Goal: Task Accomplishment & Management: Complete application form

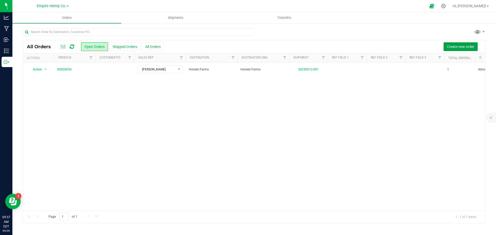
click at [458, 45] on span "Create new order" at bounding box center [460, 47] width 27 height 4
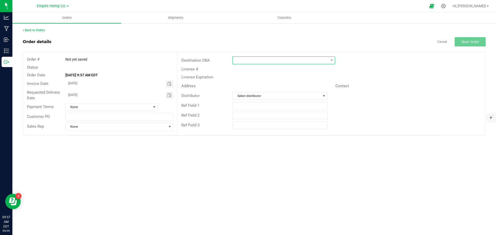
click at [290, 61] on span at bounding box center [281, 60] width 96 height 7
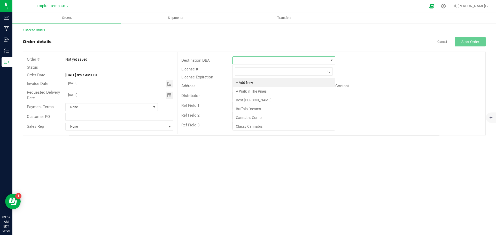
scroll to position [8, 102]
type input "herba"
click at [278, 92] on li "Herbal Wai" at bounding box center [284, 91] width 102 height 9
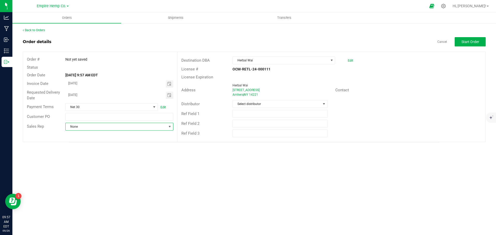
click at [123, 129] on span "None" at bounding box center [116, 126] width 101 height 7
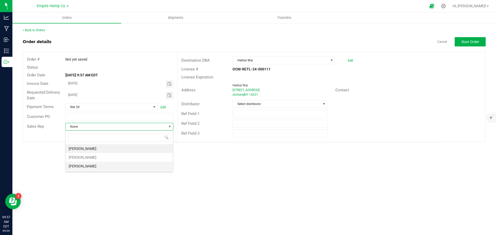
click at [119, 165] on li "[PERSON_NAME]" at bounding box center [119, 166] width 107 height 9
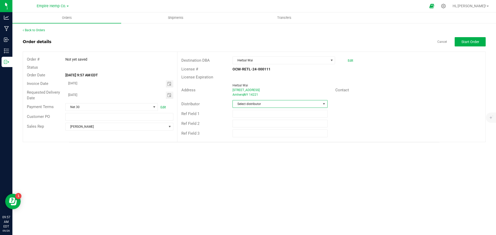
click at [303, 105] on span "Select distributor" at bounding box center [277, 103] width 88 height 7
click at [278, 145] on li "Empire Hemp Co. Distribution" at bounding box center [280, 143] width 94 height 9
click at [479, 45] on button "Start Order" at bounding box center [469, 41] width 31 height 9
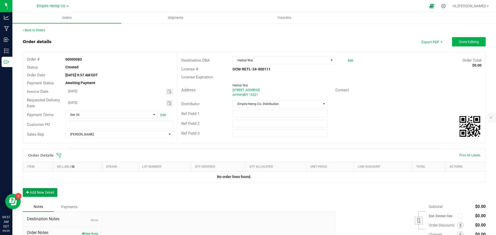
click at [45, 190] on button "Add New Detail" at bounding box center [40, 192] width 35 height 9
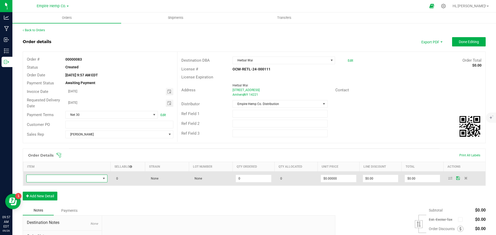
click at [83, 179] on span "NO DATA FOUND" at bounding box center [64, 178] width 74 height 7
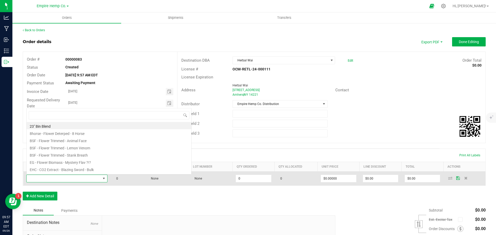
scroll to position [8, 80]
type input "northern"
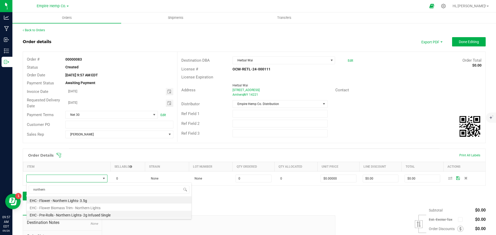
click at [93, 214] on li "EHC - Pre-Rolls - Northern Lights- 2g Infused Single" at bounding box center [109, 214] width 165 height 7
type input "0.0000 g"
type input "$12.00000"
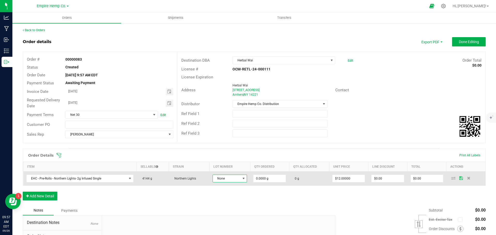
click at [236, 179] on span "None" at bounding box center [226, 178] width 27 height 7
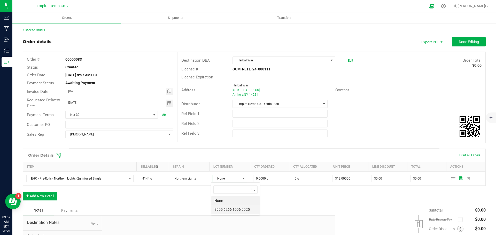
scroll to position [8, 34]
click at [233, 210] on 9925 "3905 6266 1096 9925" at bounding box center [235, 209] width 48 height 9
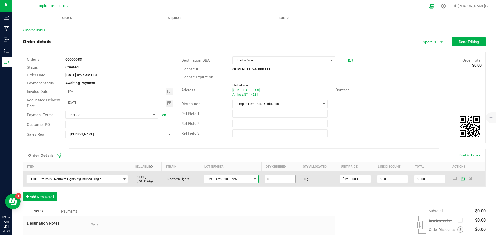
click at [278, 178] on input "0" at bounding box center [280, 179] width 30 height 7
type input "50.0000 g"
type input "12"
type input "$600.00"
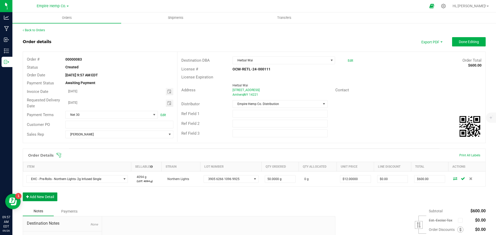
click at [47, 195] on button "Add New Detail" at bounding box center [40, 197] width 35 height 9
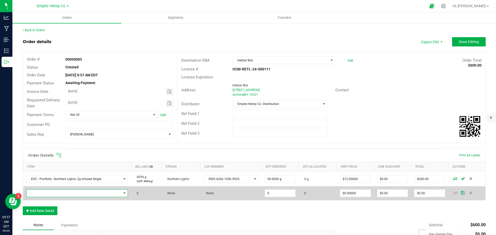
click at [64, 193] on span "NO DATA FOUND" at bounding box center [74, 193] width 95 height 7
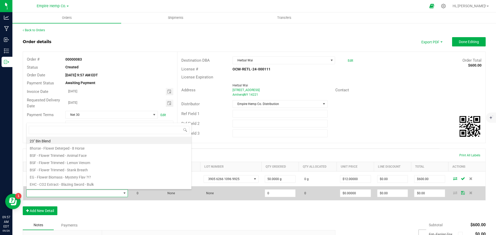
scroll to position [8, 100]
type input "trap"
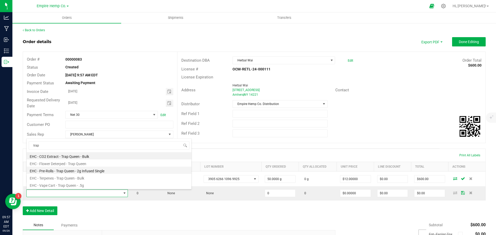
click at [82, 172] on li "EHC - Pre-Rolls - Trap Queen - 2g Infused Single" at bounding box center [109, 170] width 165 height 7
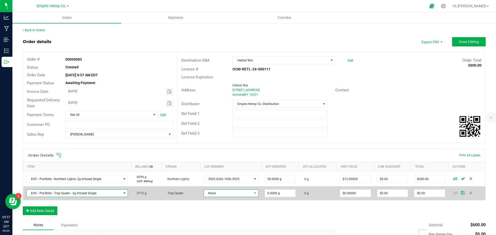
click at [234, 196] on span "None" at bounding box center [228, 193] width 48 height 7
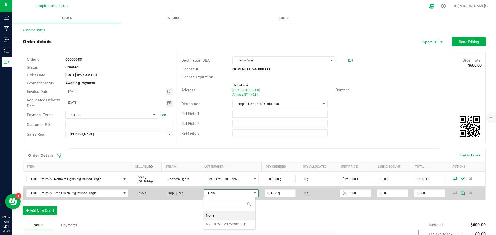
scroll to position [8, 53]
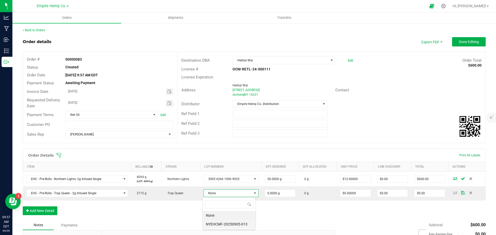
click at [226, 224] on li "NYEHCMF-20250905-013" at bounding box center [229, 224] width 53 height 9
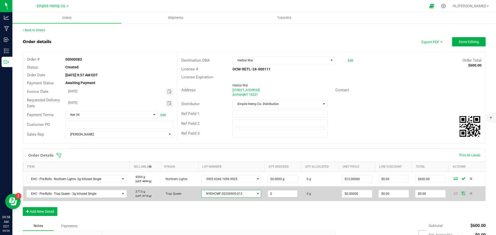
click at [275, 192] on input "0" at bounding box center [282, 193] width 30 height 7
type input "50.0000 g"
type input "0"
click at [351, 191] on input "0" at bounding box center [357, 193] width 30 height 7
type input "$12.00000"
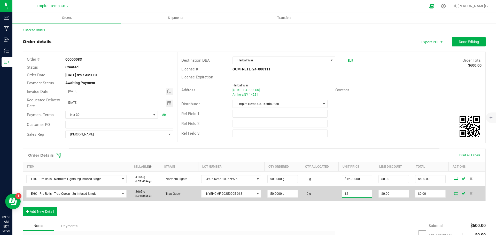
type input "0"
type input "$600.00"
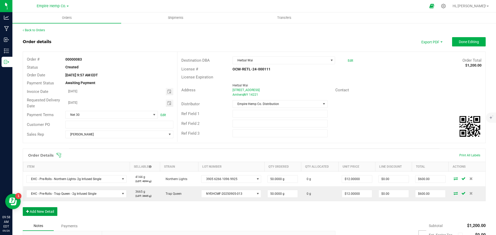
click at [44, 214] on button "Add New Detail" at bounding box center [40, 211] width 35 height 9
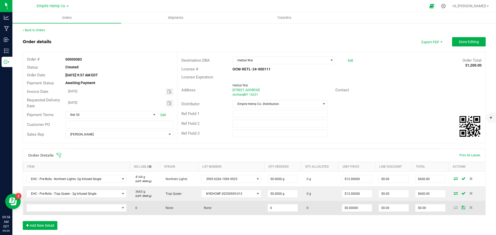
click at [76, 203] on td at bounding box center [76, 208] width 107 height 14
click at [76, 207] on span "NO DATA FOUND" at bounding box center [73, 207] width 93 height 7
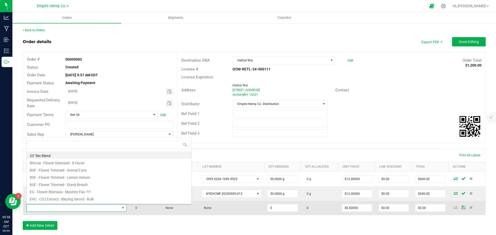
scroll to position [8, 98]
type input "lemon"
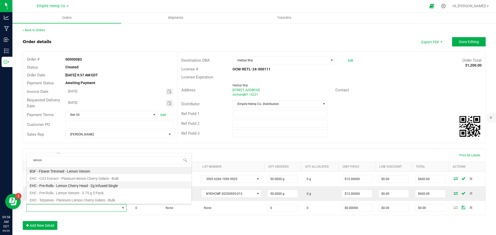
click at [93, 186] on li "EHC - Pre-Rolls - Lemon Cherry Head - 2g Infused Single" at bounding box center [109, 184] width 165 height 7
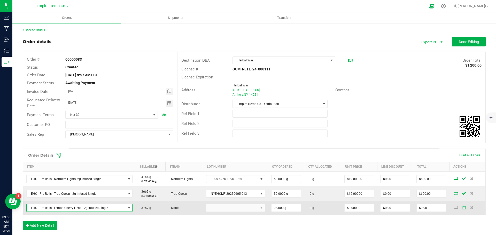
click at [228, 210] on kendo-dropdownlist at bounding box center [235, 208] width 59 height 8
click at [284, 208] on input "0" at bounding box center [285, 207] width 29 height 7
type input "50.0000 g"
type input "0"
click at [359, 208] on input "0" at bounding box center [358, 207] width 29 height 7
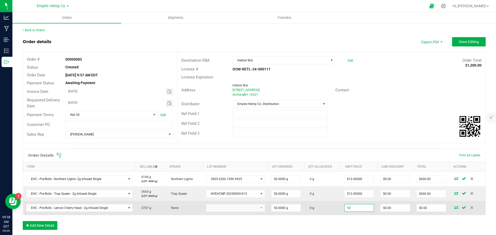
type input "$12.00000"
type input "0"
type input "$600.00"
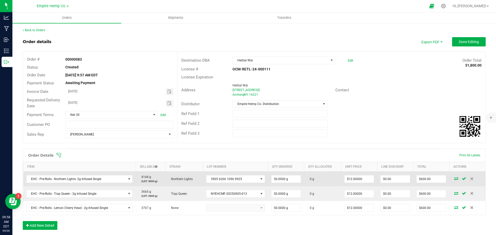
click at [454, 178] on icon at bounding box center [456, 178] width 4 height 3
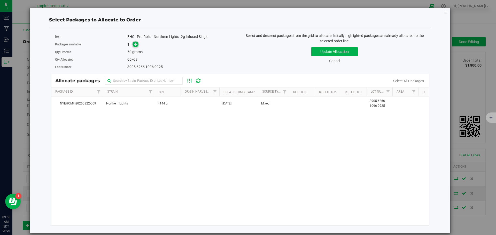
click at [136, 45] on icon at bounding box center [136, 44] width 4 height 4
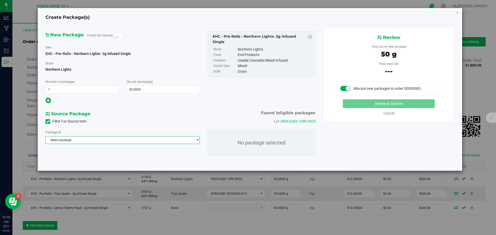
click at [91, 140] on span "Select package" at bounding box center [119, 140] width 147 height 7
click at [85, 161] on li "NYEHCMF-20250822-009 ( EHC - Pre-Rolls - Northern Lights- 2g Infused Single )" at bounding box center [123, 161] width 154 height 7
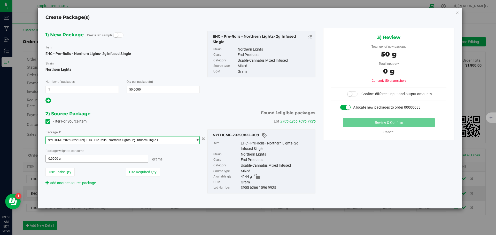
click at [101, 160] on span "0.0000 g 0" at bounding box center [96, 159] width 103 height 8
type input "50"
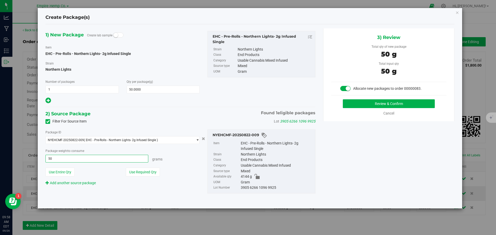
click at [343, 99] on button "Review & Confirm" at bounding box center [389, 103] width 92 height 9
type input "50.0000 g"
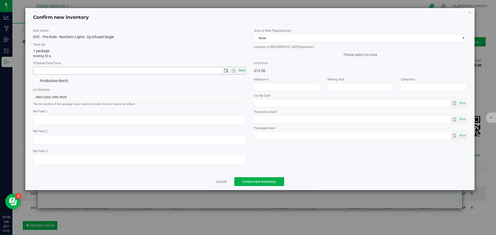
click at [242, 71] on span "Now" at bounding box center [241, 70] width 9 height 7
type input "[DATE] 9:58 AM"
click at [252, 178] on button "Create new inventory" at bounding box center [259, 181] width 50 height 9
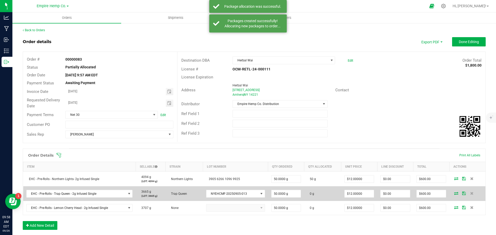
click at [454, 194] on icon at bounding box center [456, 193] width 4 height 3
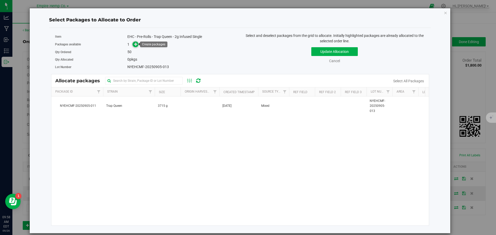
click at [135, 42] on icon at bounding box center [136, 44] width 4 height 4
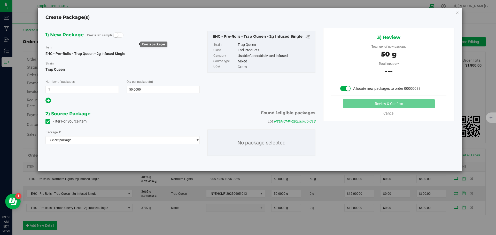
click at [129, 145] on div "Package ID Select package NYEHCMF-20250905-011 No package selected" at bounding box center [181, 142] width 278 height 35
click at [130, 141] on span "Select package" at bounding box center [119, 140] width 147 height 7
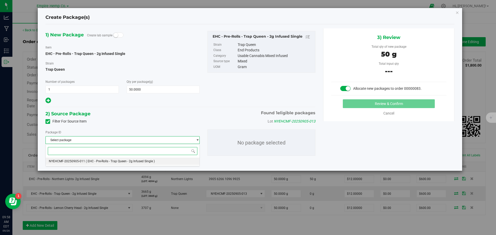
click at [125, 160] on span "( EHC - Pre-Rolls - Trap Queen - 2g Infused Single )" at bounding box center [120, 162] width 69 height 4
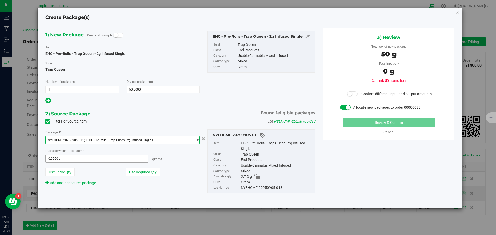
click at [122, 161] on span "0.0000 g 0" at bounding box center [96, 159] width 103 height 8
type input "50"
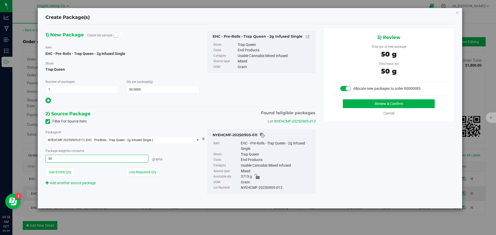
click at [343, 99] on button "Review & Confirm" at bounding box center [389, 103] width 92 height 9
type input "50.0000 g"
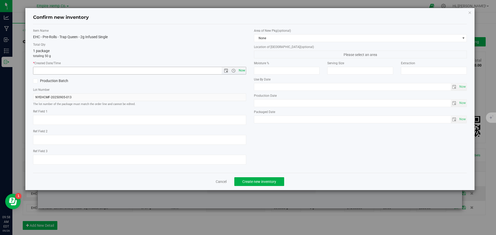
click at [242, 69] on span "Now" at bounding box center [241, 70] width 9 height 7
type input "[DATE] 9:58 AM"
click at [262, 182] on span "Create new inventory" at bounding box center [259, 182] width 34 height 4
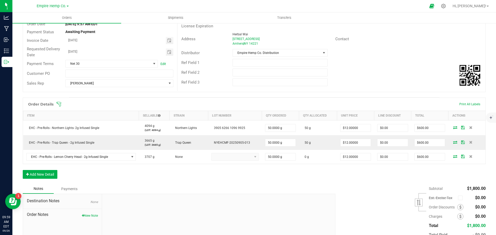
scroll to position [52, 0]
click at [37, 172] on button "Add New Detail" at bounding box center [40, 174] width 35 height 9
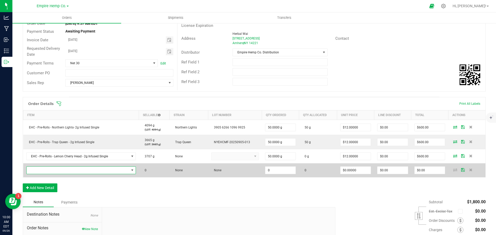
click at [57, 171] on span "NO DATA FOUND" at bounding box center [78, 170] width 102 height 7
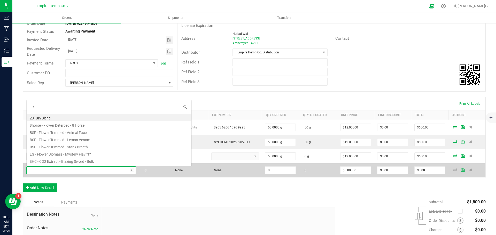
scroll to position [8, 107]
type input "tra"
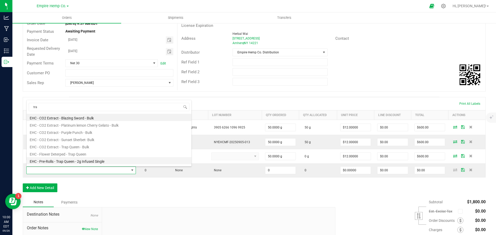
click at [65, 160] on li "EHC - Pre-Rolls - Trap Queen - 2g Infused Single" at bounding box center [109, 160] width 165 height 7
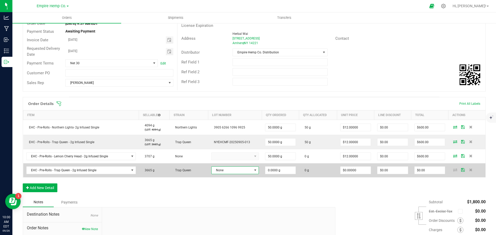
click at [253, 169] on span at bounding box center [255, 170] width 4 height 4
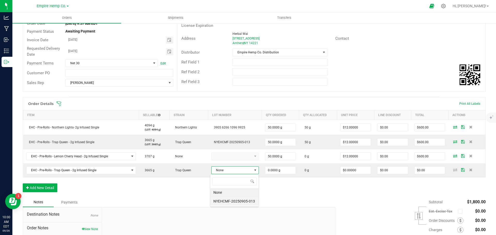
scroll to position [8, 46]
click at [232, 202] on li "NYEHCMF-20250905-013" at bounding box center [234, 201] width 48 height 9
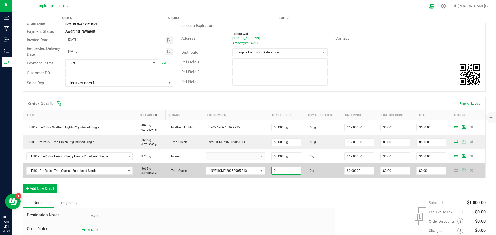
click at [290, 169] on input "0" at bounding box center [285, 170] width 29 height 7
type input "2.0000 g"
type input "0"
click at [454, 171] on icon at bounding box center [456, 170] width 4 height 3
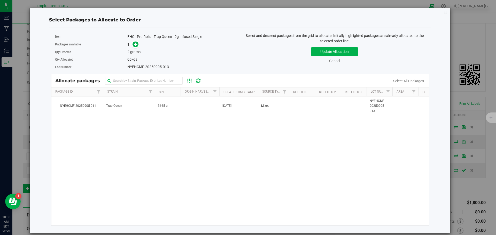
click at [131, 45] on span at bounding box center [134, 45] width 8 height 6
click at [140, 44] on div "1" at bounding box center [181, 45] width 109 height 6
click at [137, 45] on icon at bounding box center [136, 44] width 4 height 4
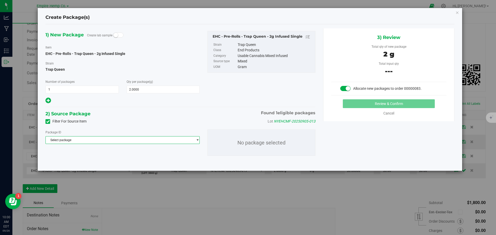
click at [96, 140] on span "Select package" at bounding box center [119, 140] width 147 height 7
click at [94, 160] on span "( EHC - Pre-Rolls - Trap Queen - 2g Infused Single )" at bounding box center [120, 162] width 69 height 4
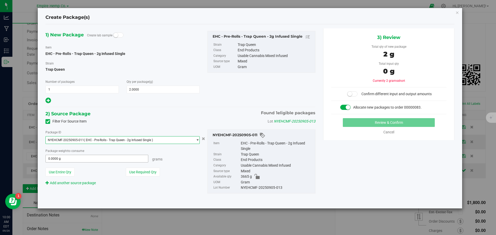
click at [111, 160] on span "0.0000 g 0" at bounding box center [96, 159] width 103 height 8
type input "2"
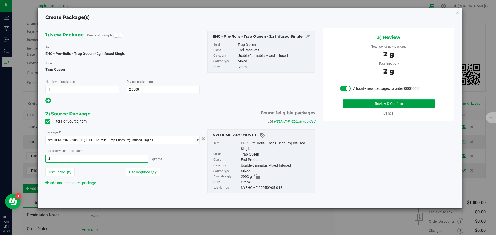
type input "2.0000 g"
click at [357, 105] on button "Review & Confirm" at bounding box center [389, 103] width 92 height 9
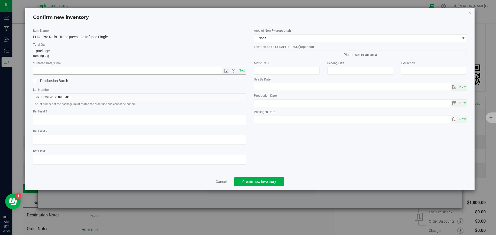
click at [239, 69] on span "Now" at bounding box center [241, 70] width 9 height 7
type input "[DATE] 10:00 AM"
click at [249, 180] on span "Create new inventory" at bounding box center [259, 182] width 34 height 4
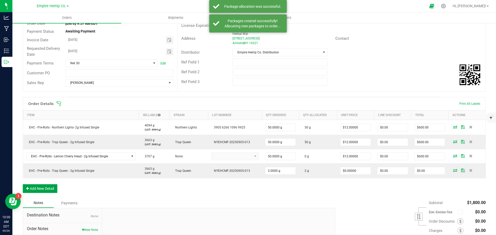
click at [49, 190] on button "Add New Detail" at bounding box center [40, 188] width 35 height 9
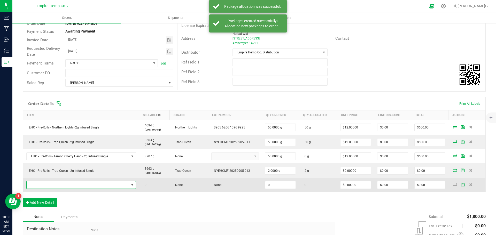
click at [69, 187] on span "NO DATA FOUND" at bounding box center [78, 184] width 102 height 7
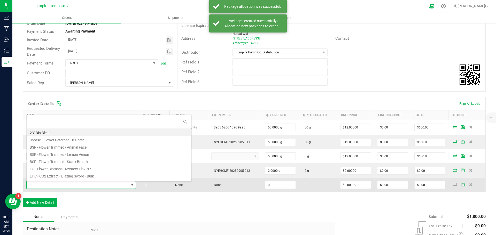
scroll to position [8, 107]
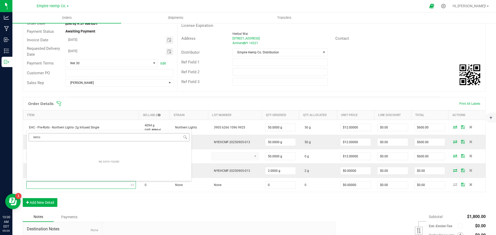
type input "lemon"
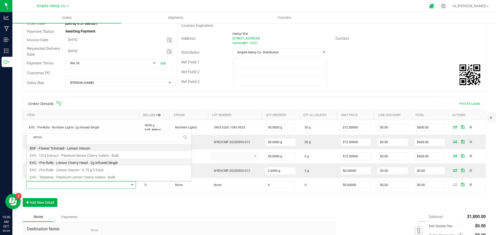
click at [76, 163] on li "EHC - Pre-Rolls - Lemon Cherry Head - 2g Infused Single" at bounding box center [109, 162] width 165 height 7
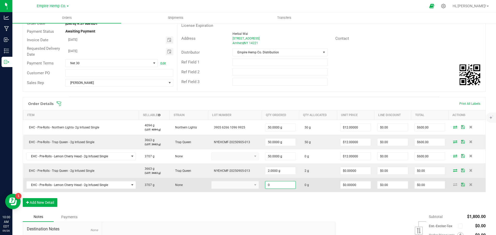
click at [288, 184] on input "0" at bounding box center [280, 184] width 30 height 7
type input "2.0000 g"
type input "0"
click at [355, 188] on input "0" at bounding box center [355, 184] width 30 height 7
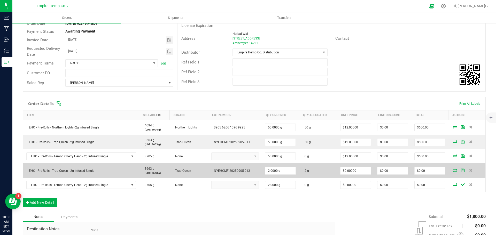
click at [453, 170] on icon at bounding box center [455, 170] width 4 height 3
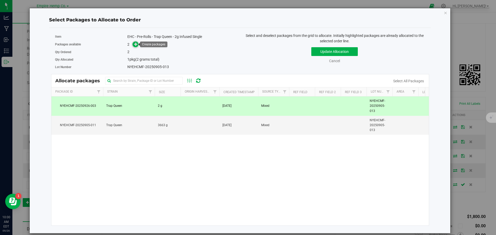
click at [135, 44] on icon at bounding box center [136, 44] width 4 height 4
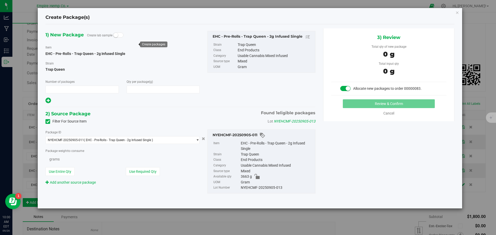
type input "1"
type input "0.0000"
click at [175, 141] on span "NYEHCMF-20250905-011 ( EHC - Pre-Rolls - Trap Queen - 2g Infused Single )" at bounding box center [119, 140] width 147 height 7
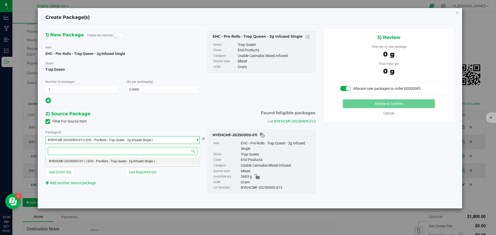
click at [163, 161] on li "NYEHCMF-20250905-011 ( EHC - Pre-Rolls - Trap Queen - 2g Infused Single )" at bounding box center [123, 161] width 154 height 7
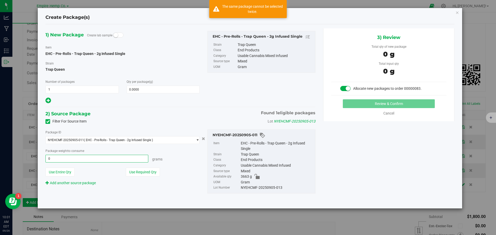
click at [119, 159] on span "0.0000 g 0" at bounding box center [96, 159] width 103 height 8
type input "2"
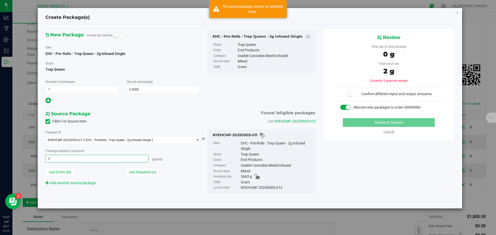
click at [363, 156] on div "1) New Package Create lab sample Item EHC - Pre-Rolls - Trap Queen - 2g Infused…" at bounding box center [250, 116] width 416 height 176
type input "2.0000 g"
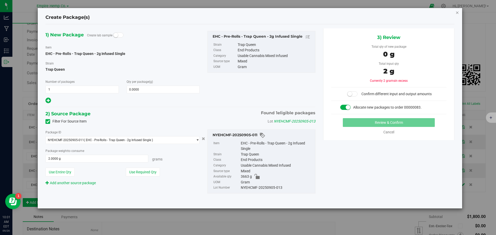
click at [456, 14] on icon "button" at bounding box center [457, 12] width 4 height 6
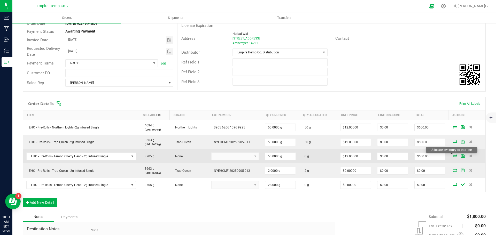
click at [453, 157] on icon at bounding box center [455, 155] width 4 height 3
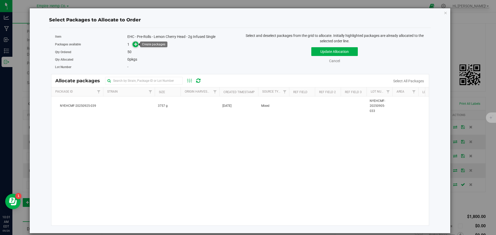
click at [137, 42] on icon at bounding box center [136, 44] width 4 height 4
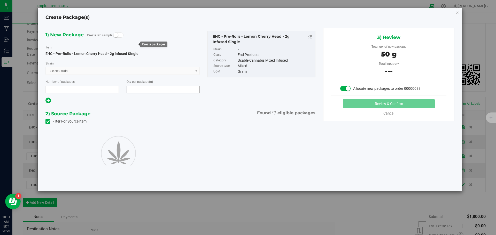
type input "1"
type input "50.0000"
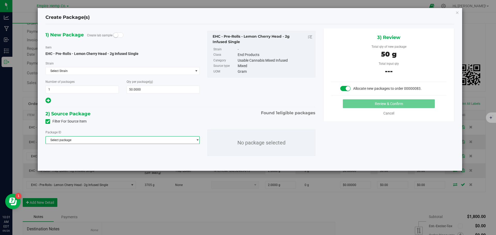
click at [129, 140] on span "Select package" at bounding box center [119, 140] width 147 height 7
click at [125, 161] on span "( EHC - Pre-Rolls - Lemon Cherry Head - 2g Infused Single )" at bounding box center [126, 162] width 81 height 4
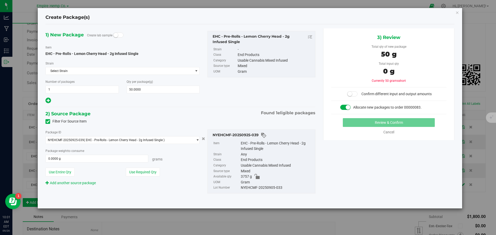
copy div "NYEHCMF-20250905-033"
drag, startPoint x: 284, startPoint y: 188, endPoint x: 240, endPoint y: 185, distance: 44.2
click at [241, 185] on div "NYEHCMF-20250905-033" at bounding box center [277, 188] width 72 height 6
click at [129, 161] on span at bounding box center [96, 159] width 103 height 8
type input "50"
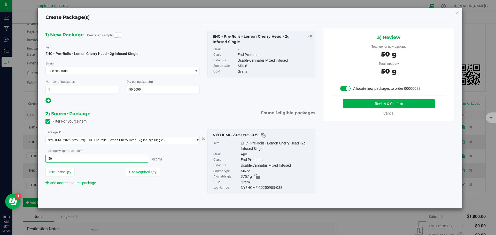
type input "50.0000 g"
click at [406, 104] on button "Review & Confirm" at bounding box center [389, 103] width 92 height 9
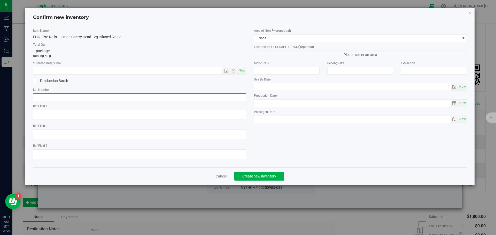
click at [213, 96] on input "text" at bounding box center [139, 97] width 213 height 8
paste input "NYEHCMF-20250905-033"
type input "NYEHCMF-20250905-033"
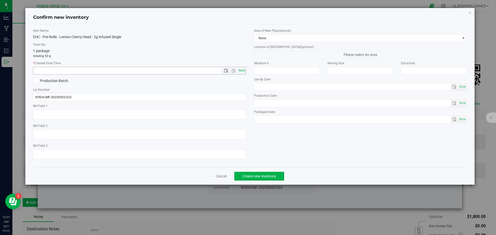
click at [244, 72] on span "Now" at bounding box center [241, 70] width 9 height 7
type input "[DATE] 10:01 AM"
click at [267, 177] on span "Create new inventory" at bounding box center [259, 176] width 34 height 4
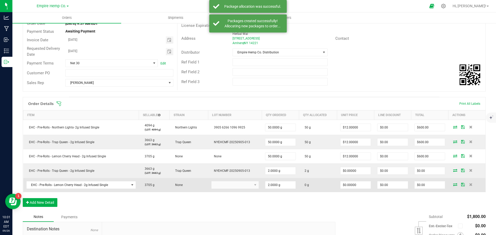
click at [453, 185] on icon at bounding box center [455, 184] width 4 height 3
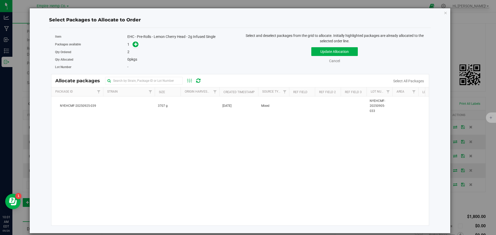
click at [448, 12] on div "Select Packages to Allocate to Order Item EHC - Pre-Rolls - Lemon Cherry Head -…" at bounding box center [239, 121] width 421 height 226
click at [444, 13] on icon "button" at bounding box center [446, 13] width 4 height 6
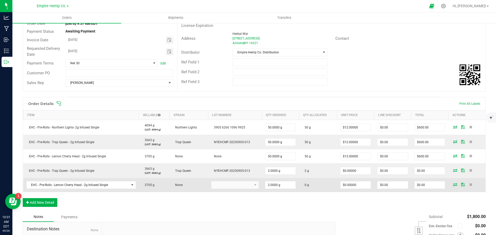
click at [453, 184] on icon at bounding box center [455, 184] width 4 height 3
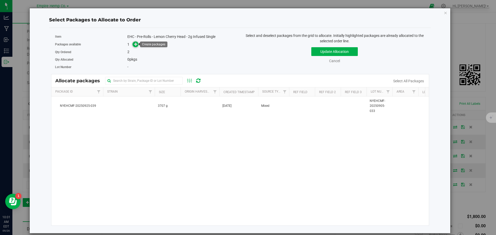
click at [138, 44] on span at bounding box center [135, 45] width 6 height 6
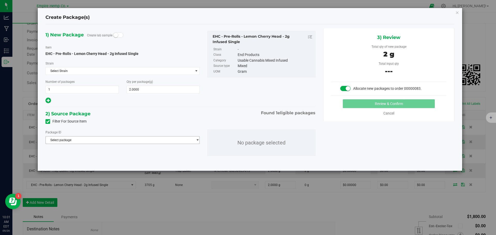
click at [121, 140] on span "Select package" at bounding box center [119, 140] width 147 height 7
click at [128, 161] on span "( EHC - Pre-Rolls - Lemon Cherry Head - 2g Infused Single )" at bounding box center [126, 162] width 81 height 4
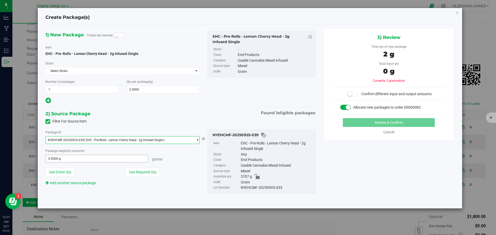
click at [125, 158] on span "0.0000 g 0" at bounding box center [96, 159] width 103 height 8
click at [0, 0] on input "text" at bounding box center [0, 0] width 0 height 0
type input "2"
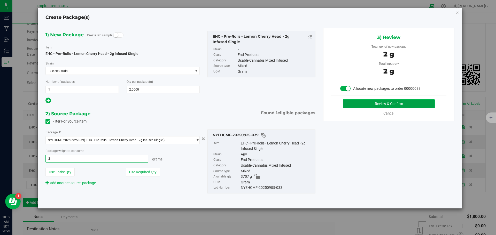
type input "2.0000 g"
click at [426, 103] on button "Review & Confirm" at bounding box center [389, 103] width 92 height 9
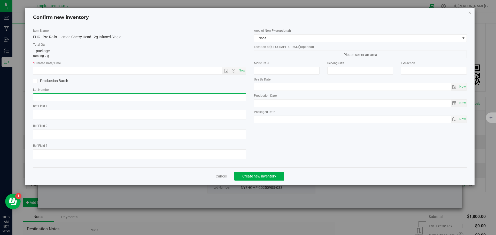
click at [224, 97] on input "text" at bounding box center [139, 97] width 213 height 8
paste input "NYEHCMF-20250905-033"
type input "NYEHCMF-20250905-033"
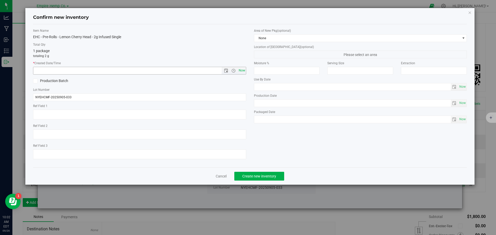
click at [242, 71] on span "Now" at bounding box center [241, 70] width 9 height 7
type input "[DATE] 10:02 AM"
click at [276, 177] on span "Create new inventory" at bounding box center [259, 176] width 34 height 4
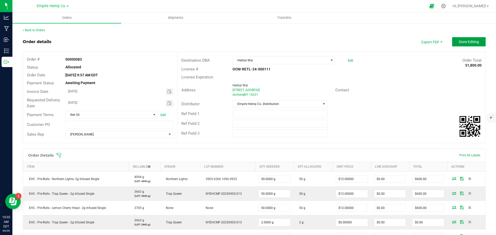
click at [468, 43] on span "Done Editing" at bounding box center [468, 42] width 20 height 4
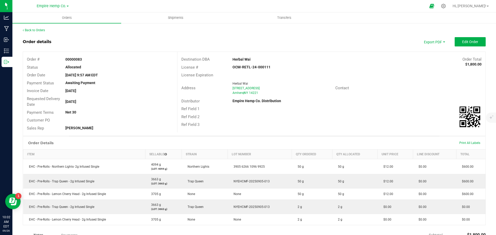
click at [404, 89] on div "Contact" at bounding box center [408, 88] width 154 height 8
click at [467, 143] on span "Print All Labels" at bounding box center [469, 143] width 21 height 4
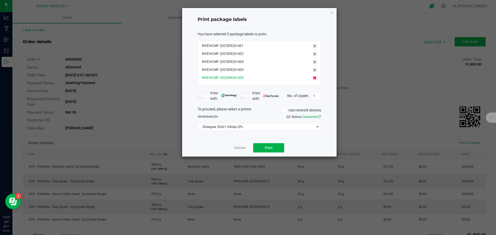
click at [313, 78] on icon at bounding box center [315, 78] width 4 height 4
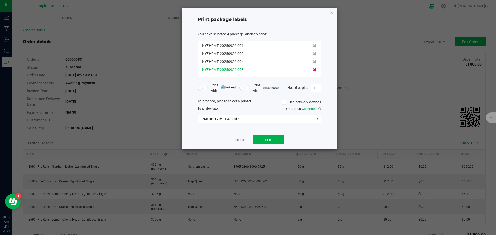
click at [313, 70] on icon at bounding box center [315, 70] width 4 height 4
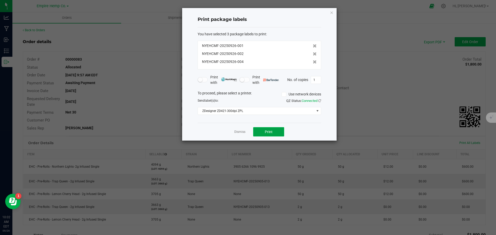
click at [277, 133] on button "Print" at bounding box center [268, 131] width 31 height 9
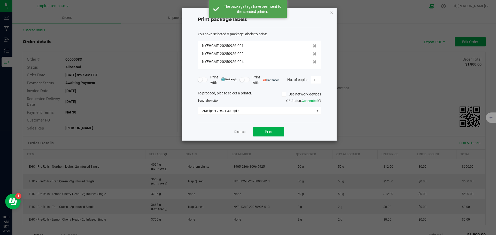
click at [402, 105] on ngb-modal-window "Print package labels You have selected 3 package labels to print : NYEHCMF-2025…" at bounding box center [250, 117] width 500 height 235
click at [240, 132] on link "Dismiss" at bounding box center [239, 132] width 11 height 4
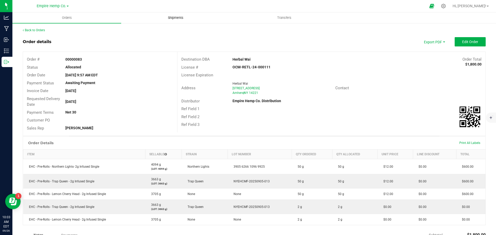
click at [178, 18] on span "Shipments" at bounding box center [175, 17] width 29 height 5
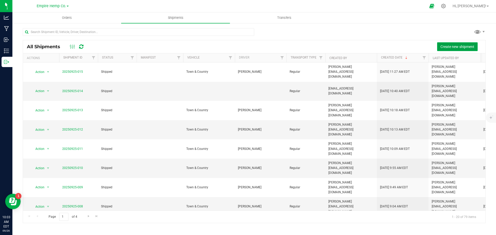
click at [464, 48] on span "Create new shipment" at bounding box center [457, 47] width 34 height 4
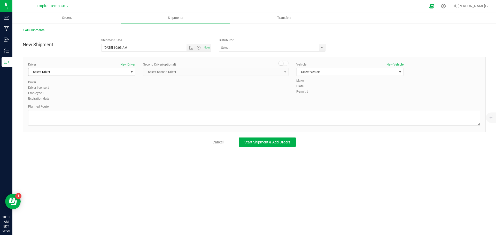
click at [113, 73] on span "Select Driver" at bounding box center [78, 71] width 100 height 7
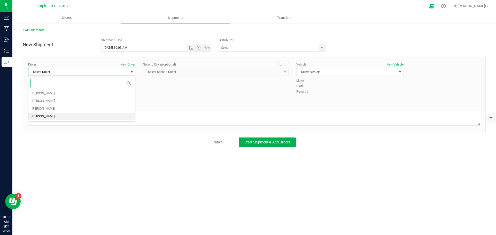
click at [67, 116] on li "[PERSON_NAME]" at bounding box center [81, 117] width 107 height 8
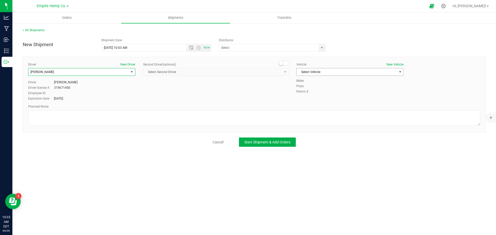
click at [351, 73] on span "Select Vehicle" at bounding box center [346, 71] width 100 height 7
click at [341, 81] on li "Town & Country" at bounding box center [349, 81] width 107 height 8
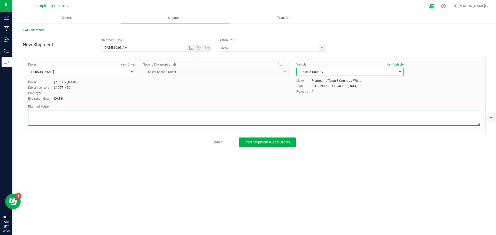
click at [279, 111] on textarea at bounding box center [254, 117] width 452 height 15
type textarea "i90"
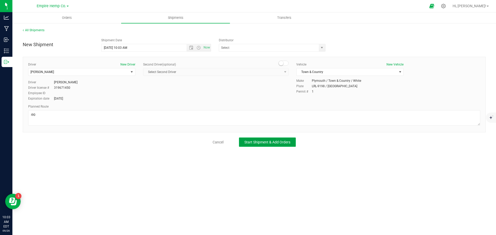
click at [287, 145] on button "Start Shipment & Add Orders" at bounding box center [267, 142] width 57 height 9
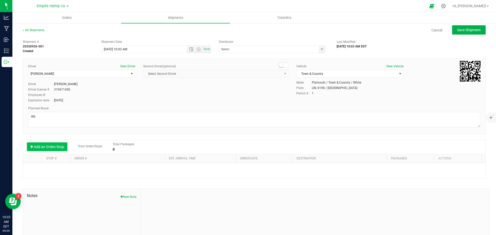
click at [39, 146] on button "Add an Order/Stop" at bounding box center [47, 147] width 41 height 9
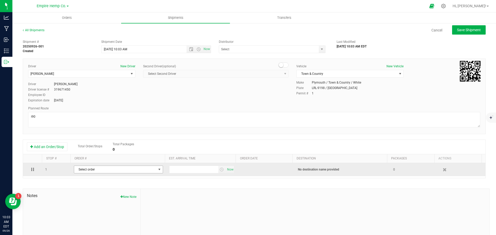
click at [83, 169] on span "Select order" at bounding box center [115, 169] width 82 height 7
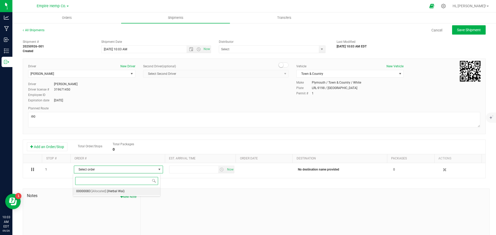
click at [102, 188] on span "[Allocated]" at bounding box center [98, 191] width 15 height 7
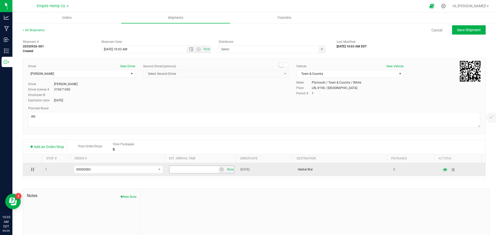
click at [226, 171] on span "Now" at bounding box center [230, 169] width 9 height 7
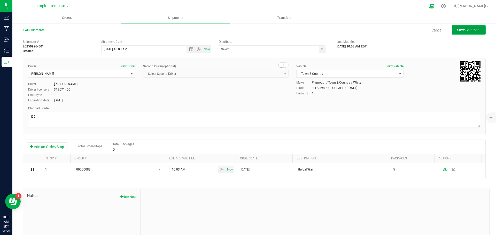
click at [470, 27] on button "Save Shipment" at bounding box center [469, 29] width 34 height 9
type input "[DATE] 2:03 PM"
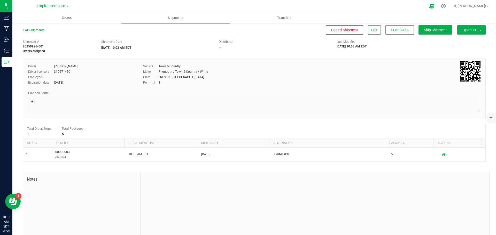
click at [38, 28] on div "All Shipments" at bounding box center [38, 32] width 31 height 8
click at [36, 29] on link "All Shipments" at bounding box center [34, 30] width 22 height 4
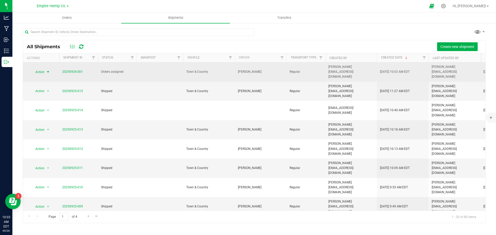
click at [48, 70] on span "select" at bounding box center [48, 72] width 4 height 4
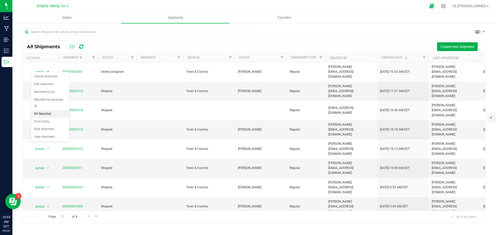
click at [47, 110] on li "NY Manifest" at bounding box center [50, 114] width 38 height 8
click at [446, 6] on icon at bounding box center [442, 5] width 5 height 5
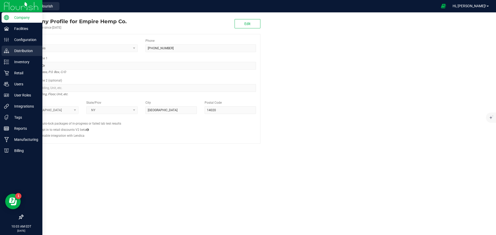
click at [17, 51] on p "Distribution" at bounding box center [24, 51] width 31 height 6
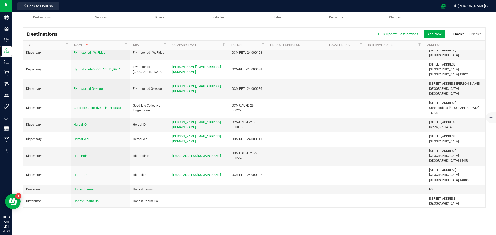
scroll to position [284, 0]
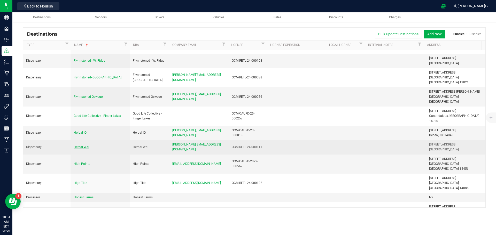
click at [79, 145] on span "Herbal Wai" at bounding box center [81, 147] width 15 height 4
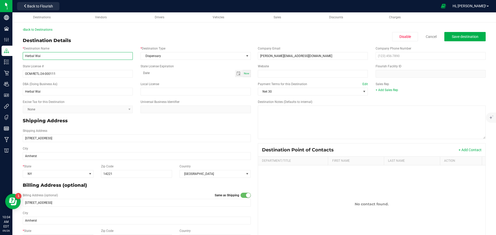
click at [36, 57] on input "Herbal Wai" at bounding box center [78, 56] width 110 height 8
type input "Herbalwai"
click at [462, 36] on span "Save destination" at bounding box center [465, 37] width 27 height 4
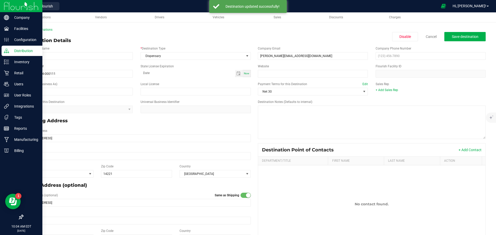
click at [11, 7] on img at bounding box center [21, 6] width 35 height 12
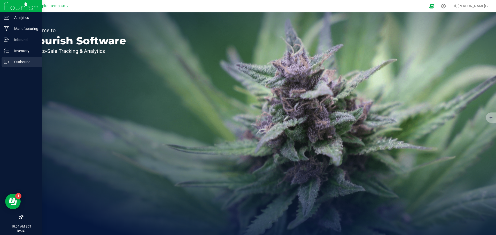
click at [14, 62] on p "Outbound" at bounding box center [24, 62] width 31 height 6
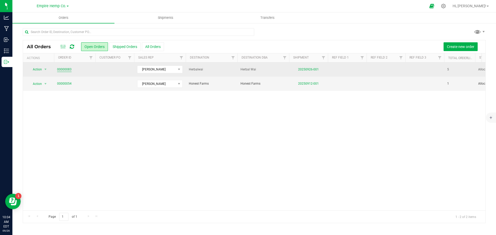
click at [67, 69] on link "00000083" at bounding box center [64, 69] width 14 height 5
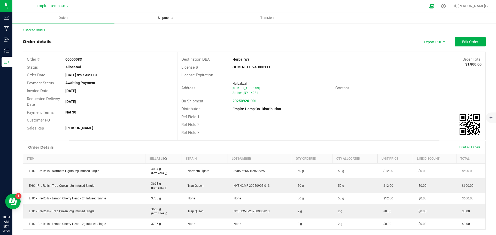
click at [165, 18] on span "Shipments" at bounding box center [165, 17] width 29 height 5
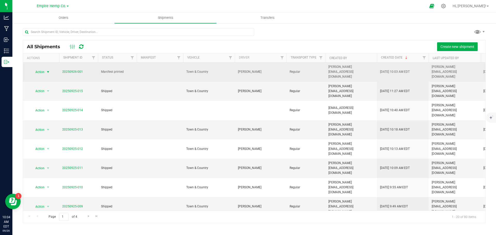
click at [48, 70] on span "select" at bounding box center [48, 72] width 4 height 4
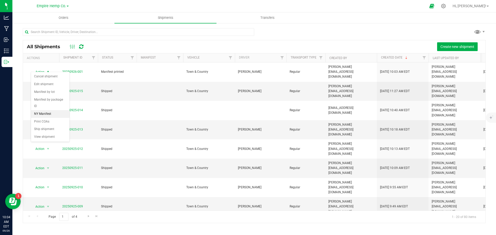
click at [50, 110] on li "NY Manifest" at bounding box center [50, 114] width 38 height 8
